Goal: Navigation & Orientation: Locate item on page

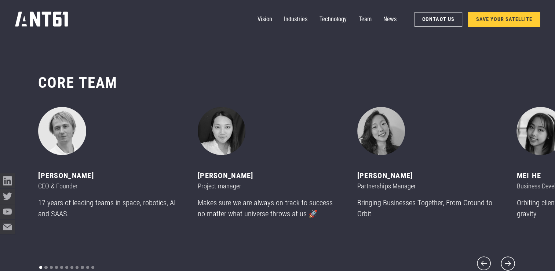
scroll to position [3227, 0]
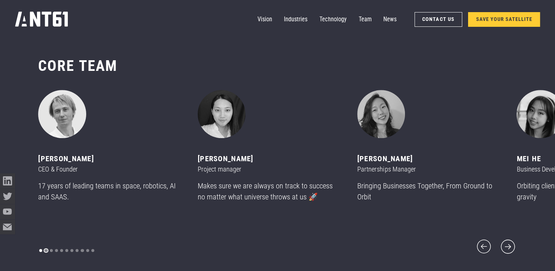
click at [45, 249] on div "Show slide 2 of 11" at bounding box center [45, 250] width 3 height 3
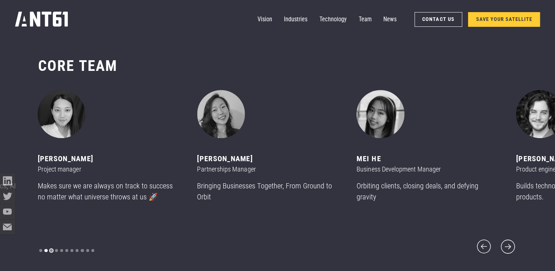
click at [50, 249] on div "Show slide 3 of 11" at bounding box center [51, 250] width 3 height 3
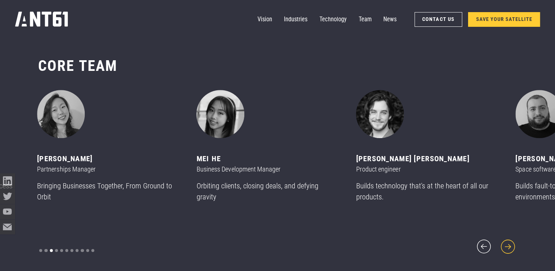
click at [510, 247] on icon "next slide" at bounding box center [508, 246] width 18 height 18
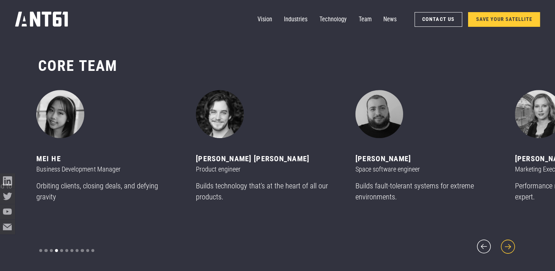
click at [510, 247] on icon "next slide" at bounding box center [508, 246] width 18 height 18
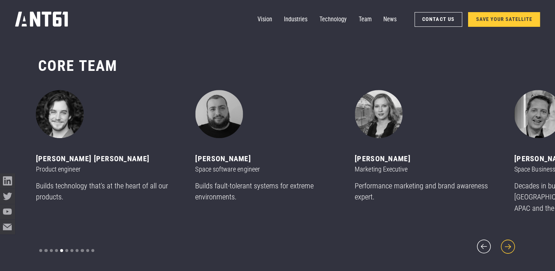
click at [510, 247] on icon "next slide" at bounding box center [508, 246] width 18 height 18
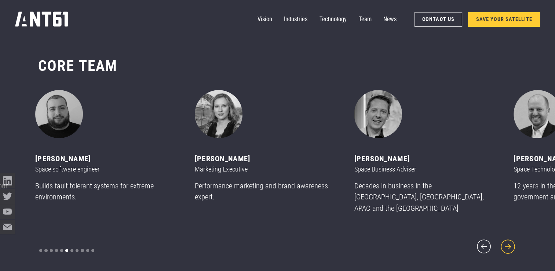
click at [510, 247] on icon "next slide" at bounding box center [508, 246] width 18 height 18
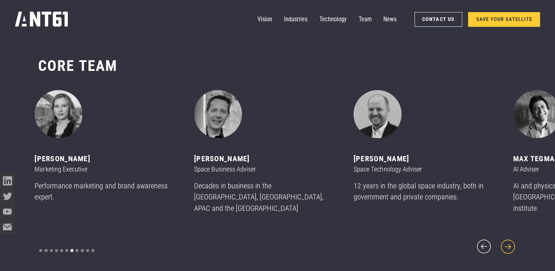
click at [510, 247] on icon "next slide" at bounding box center [508, 246] width 18 height 18
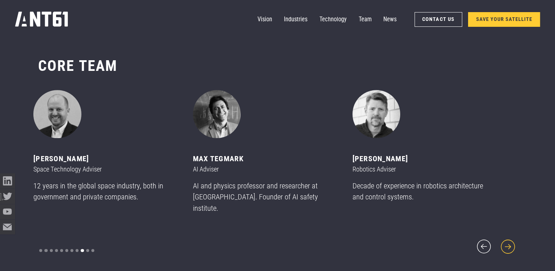
click at [510, 247] on icon "next slide" at bounding box center [508, 246] width 18 height 18
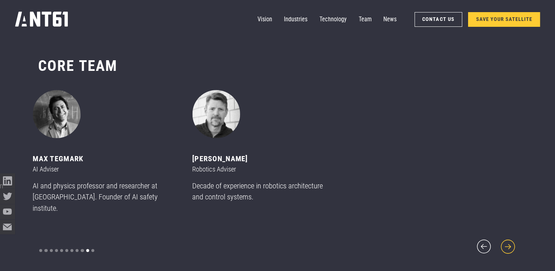
click at [510, 247] on icon "next slide" at bounding box center [508, 246] width 18 height 18
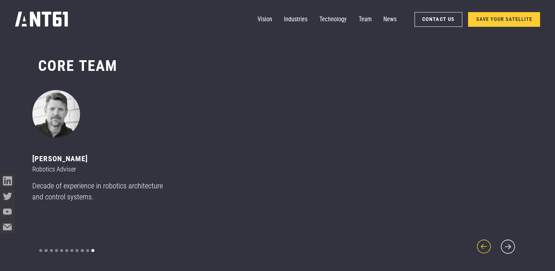
click at [485, 244] on icon "previous slide" at bounding box center [484, 246] width 18 height 18
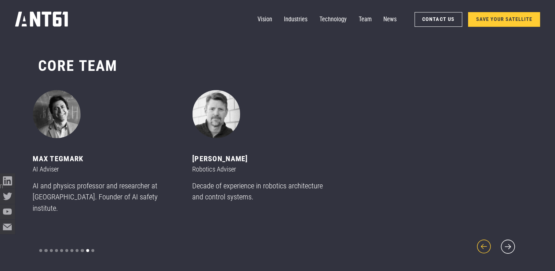
click at [485, 244] on icon "previous slide" at bounding box center [484, 246] width 18 height 18
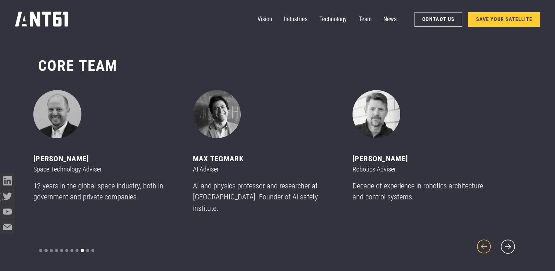
click at [485, 244] on icon "previous slide" at bounding box center [484, 246] width 18 height 18
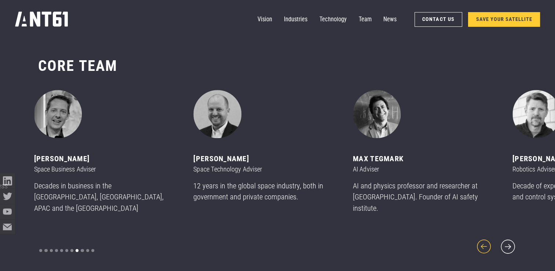
click at [485, 244] on icon "previous slide" at bounding box center [484, 246] width 18 height 18
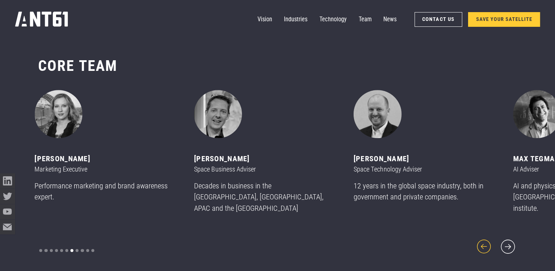
click at [485, 244] on icon "previous slide" at bounding box center [484, 246] width 18 height 18
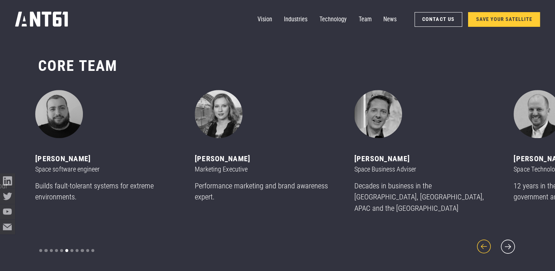
click at [485, 244] on icon "previous slide" at bounding box center [484, 246] width 18 height 18
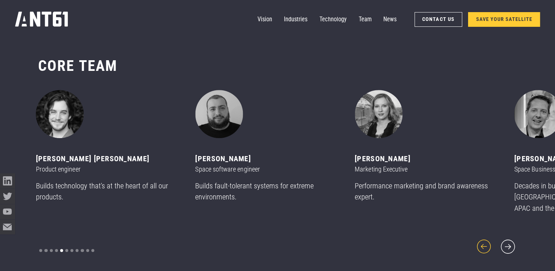
click at [485, 244] on icon "previous slide" at bounding box center [484, 246] width 18 height 18
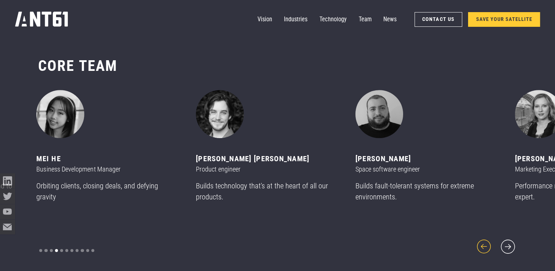
click at [485, 244] on icon "previous slide" at bounding box center [484, 246] width 18 height 18
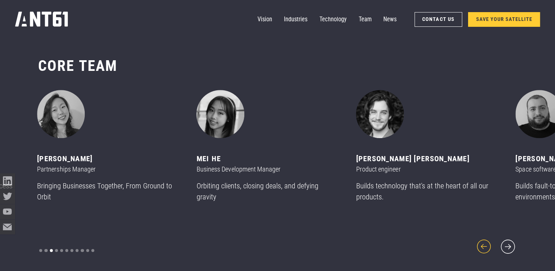
click at [485, 244] on icon "previous slide" at bounding box center [484, 246] width 18 height 18
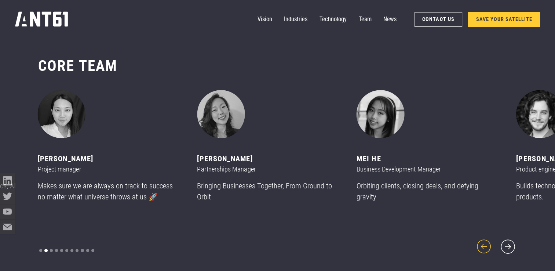
click at [485, 244] on icon "previous slide" at bounding box center [484, 246] width 18 height 18
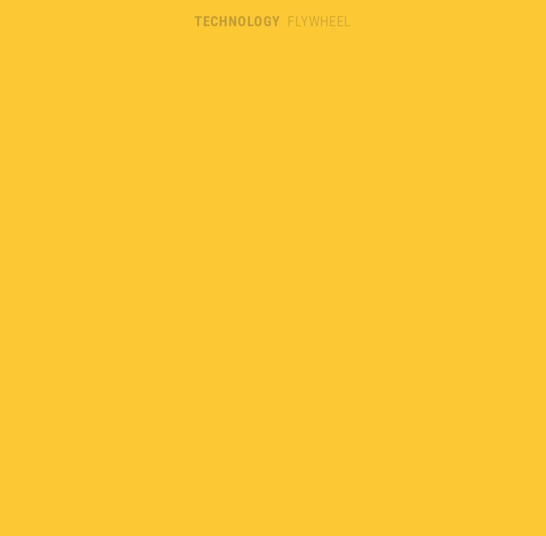
scroll to position [1653, 0]
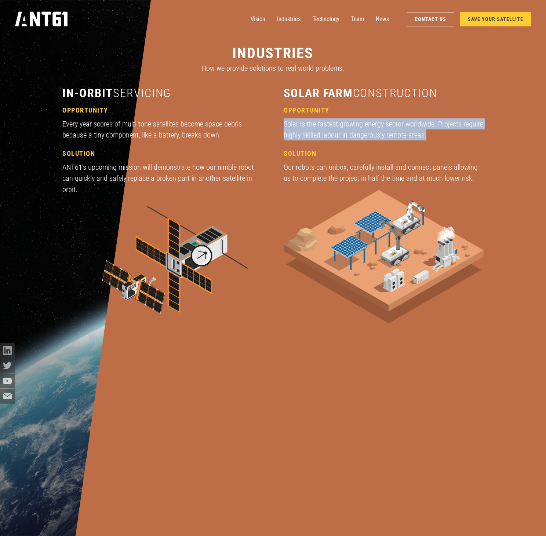
drag, startPoint x: 435, startPoint y: 140, endPoint x: 280, endPoint y: 120, distance: 156.4
click at [280, 120] on div "in-orbit servicing opportunity Every year scores of multi-tone satellites becom…" at bounding box center [272, 211] width 421 height 251
copy div "Solar is the fastest-growing energy sector worldwide. Projects require highly s…"
